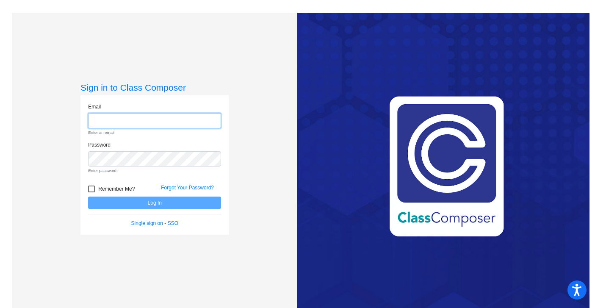
type input "[EMAIL_ADDRESS][DOMAIN_NAME]"
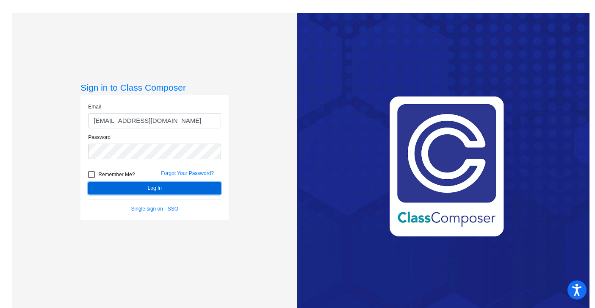
click at [146, 188] on button "Log In" at bounding box center [154, 188] width 133 height 12
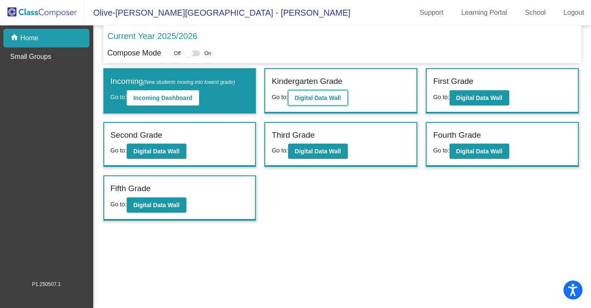
click at [319, 100] on b "Digital Data Wall" at bounding box center [318, 97] width 46 height 7
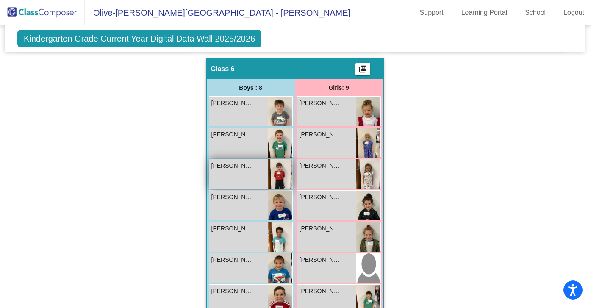
scroll to position [879, 1]
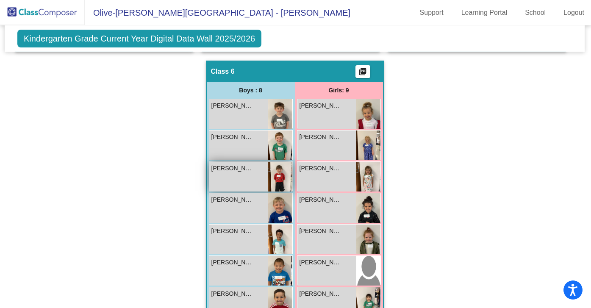
click at [256, 173] on div "[PERSON_NAME] lock do_not_disturb_alt" at bounding box center [238, 177] width 59 height 30
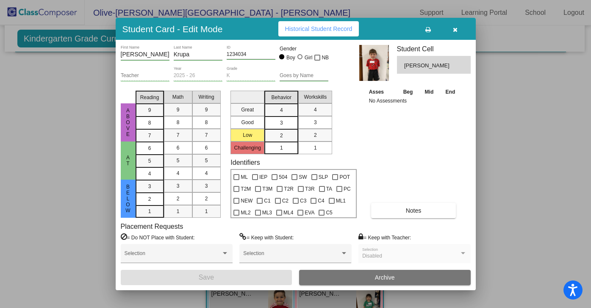
click at [456, 30] on icon "button" at bounding box center [455, 30] width 5 height 6
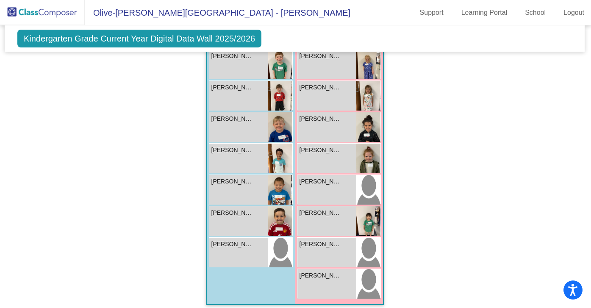
scroll to position [967, 1]
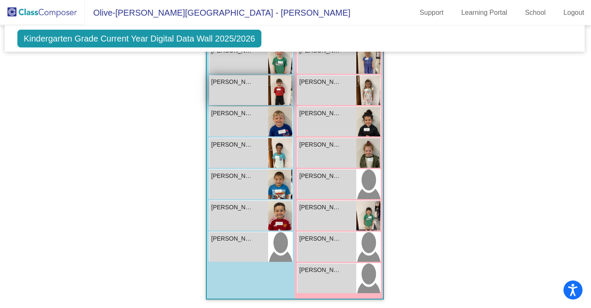
click at [243, 89] on div "[PERSON_NAME] lock do_not_disturb_alt" at bounding box center [238, 90] width 59 height 30
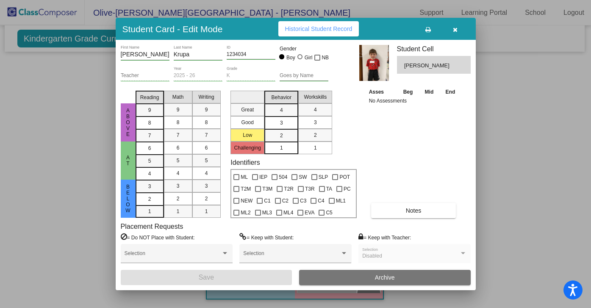
click at [456, 28] on icon "button" at bounding box center [455, 30] width 5 height 6
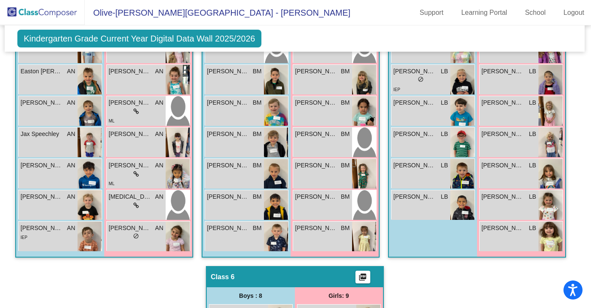
scroll to position [689, 1]
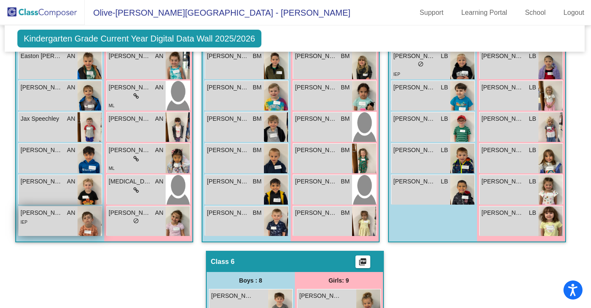
click at [71, 219] on div "IEP" at bounding box center [48, 221] width 55 height 9
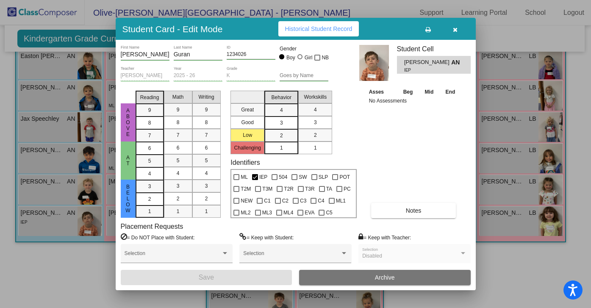
click at [453, 27] on icon "button" at bounding box center [455, 30] width 5 height 6
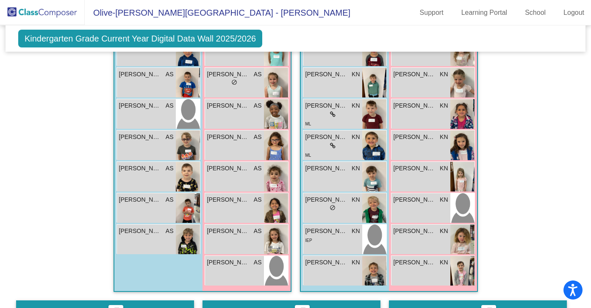
scroll to position [310, 0]
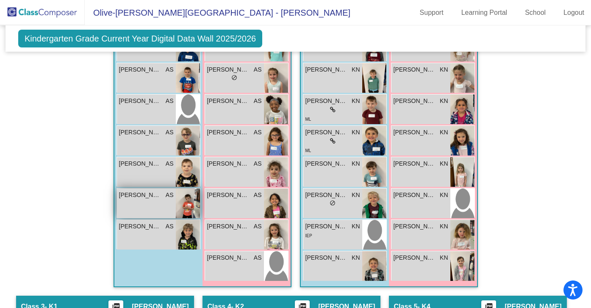
click at [177, 201] on img at bounding box center [188, 203] width 24 height 30
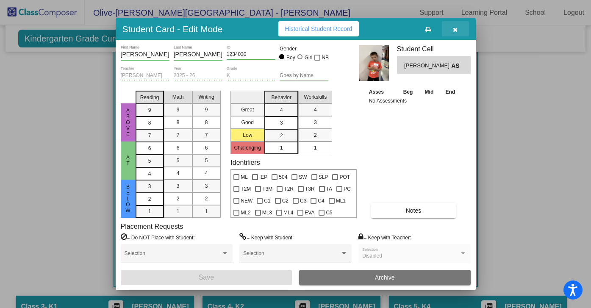
click at [457, 30] on button "button" at bounding box center [455, 28] width 27 height 15
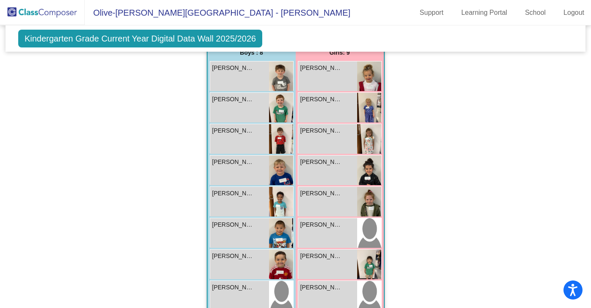
scroll to position [915, 0]
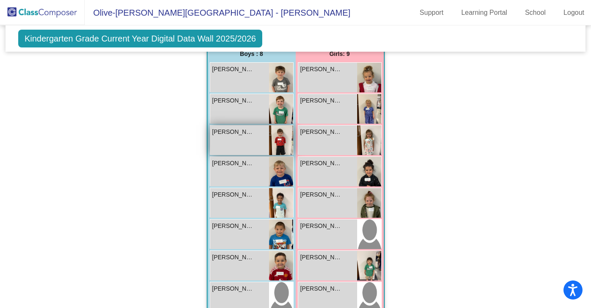
click at [262, 141] on div "[PERSON_NAME] lock do_not_disturb_alt" at bounding box center [239, 140] width 59 height 30
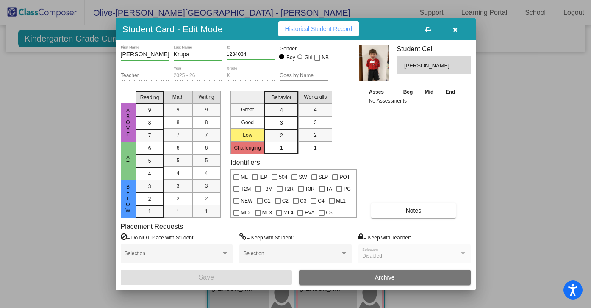
click at [455, 33] on button "button" at bounding box center [455, 28] width 27 height 15
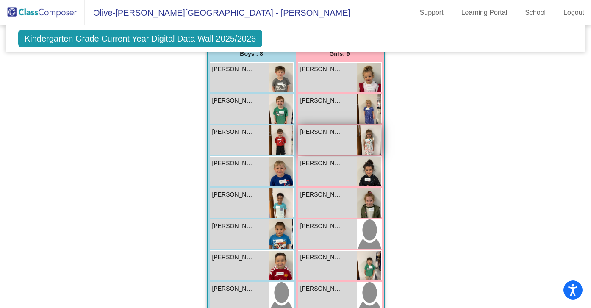
click at [330, 130] on span "[PERSON_NAME]" at bounding box center [321, 131] width 42 height 9
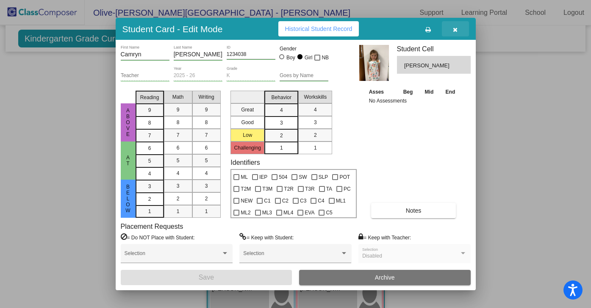
click at [454, 29] on icon "button" at bounding box center [455, 30] width 5 height 6
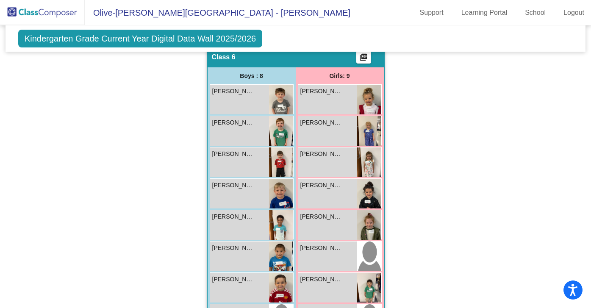
scroll to position [892, 0]
